Goal: Check status: Check status

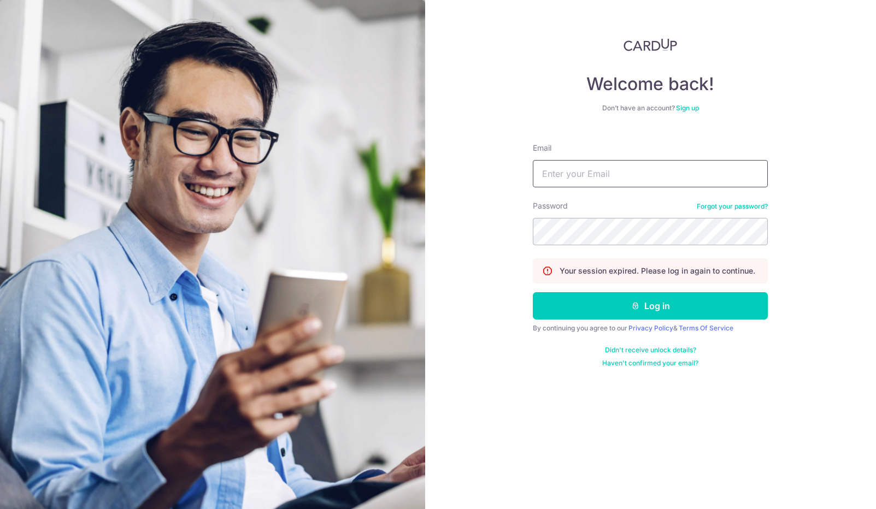
click at [628, 180] on input "Email" at bounding box center [650, 173] width 235 height 27
type input "[EMAIL_ADDRESS][DOMAIN_NAME]"
click at [533, 292] on button "Log in" at bounding box center [650, 305] width 235 height 27
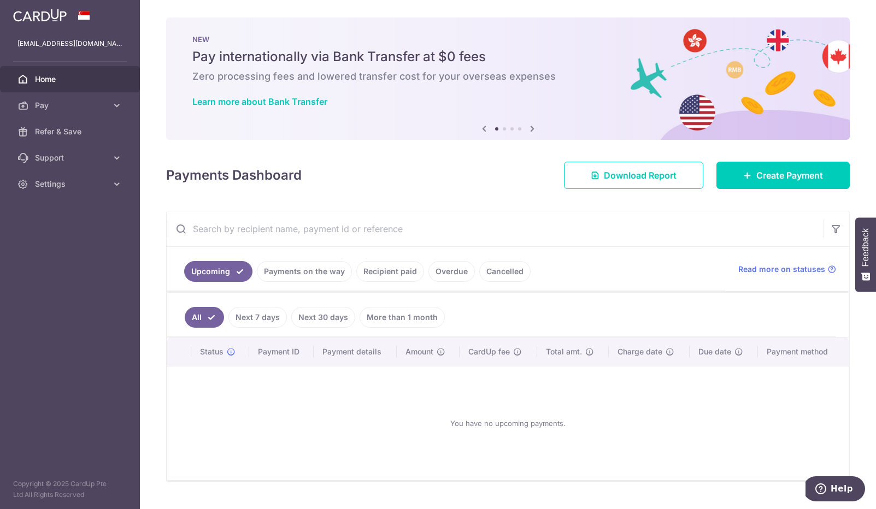
click at [318, 273] on link "Payments on the way" at bounding box center [304, 271] width 95 height 21
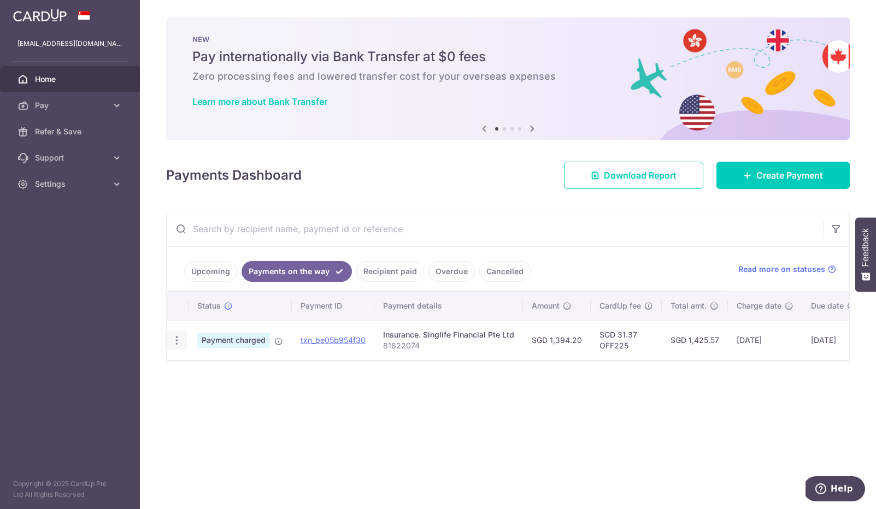
click at [176, 338] on icon "button" at bounding box center [176, 340] width 11 height 11
click at [206, 369] on span "PDF Receipt" at bounding box center [235, 370] width 74 height 11
